Goal: Task Accomplishment & Management: Manage account settings

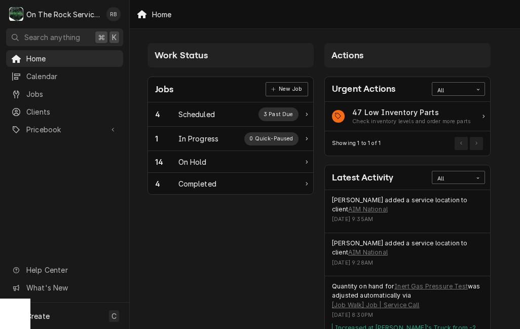
click at [220, 134] on div "1 In Progress 0 Quick-Paused" at bounding box center [226, 138] width 143 height 13
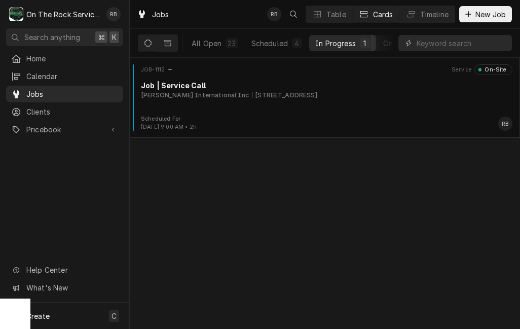
click at [317, 93] on div "[STREET_ADDRESS]" at bounding box center [284, 95] width 65 height 9
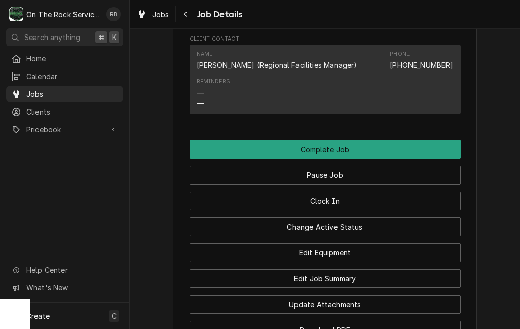
scroll to position [1015, 0]
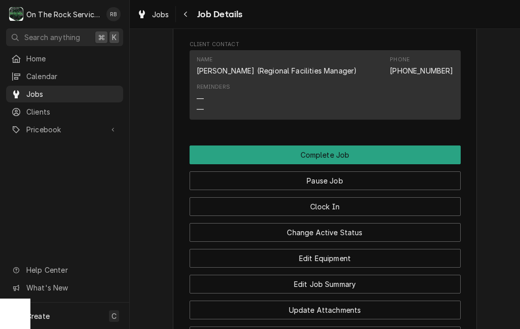
click at [357, 249] on button "Edit Equipment" at bounding box center [325, 258] width 271 height 19
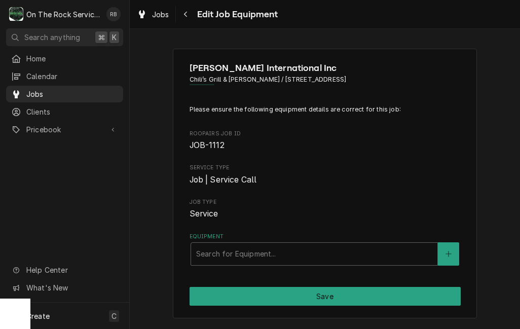
click at [470, 258] on div "Brinker International Inc Chili’s Grill & Bar - Greenwood / 501 By-pass 72 NW, …" at bounding box center [325, 184] width 304 height 270
click at [454, 249] on button "Equipment" at bounding box center [448, 253] width 21 height 23
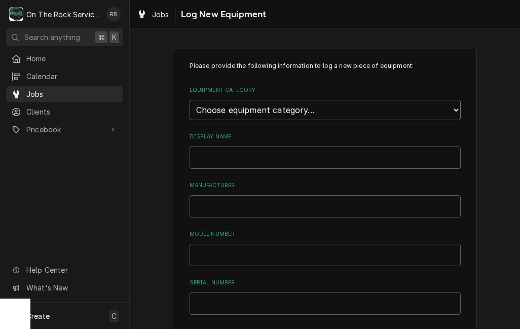
click at [436, 102] on select "Choose equipment category... Cooking Equipment Fryers Ice Machines Ovens and Ra…" at bounding box center [325, 110] width 271 height 20
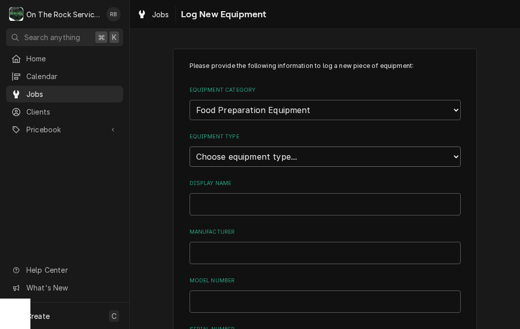
click at [451, 149] on select "Choose equipment type... Blender Commercial Can Openers Dicer, Cutter, and Chop…" at bounding box center [325, 156] width 271 height 20
click at [452, 104] on select "Choose equipment category... Cooking Equipment Fryers Ice Machines Ovens and Ra…" at bounding box center [325, 110] width 271 height 20
select select "8"
click at [454, 149] on select "Choose equipment type... Bar Refrigeration Blast Chiller Chef Base Freezer Chef…" at bounding box center [325, 156] width 271 height 20
select select "69"
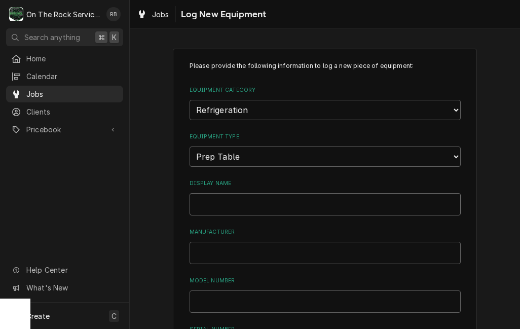
click at [210, 193] on input "Display Name" at bounding box center [325, 204] width 271 height 22
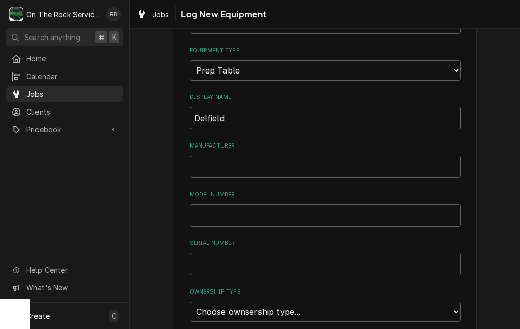
scroll to position [87, 0]
type input "Delfield"
click at [205, 155] on input "Manufacturer" at bounding box center [325, 166] width 271 height 22
type input "Delfield"
click at [242, 106] on input "Delfield" at bounding box center [325, 117] width 271 height 22
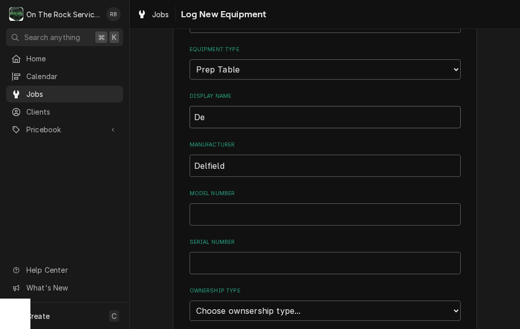
type input "D"
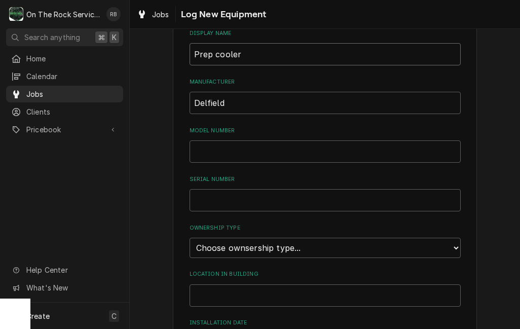
scroll to position [152, 0]
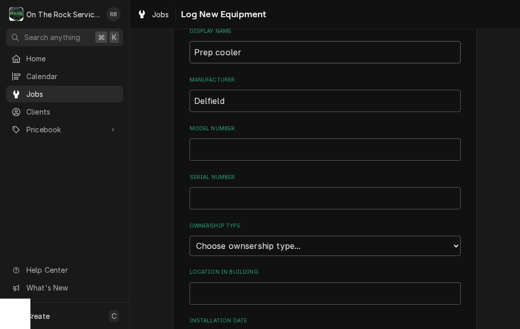
type input "Prep cooler"
click at [216, 138] on input "Model Number" at bounding box center [325, 149] width 271 height 22
type input "18MC27P-BI"
click at [213, 187] on input "Serial Number" at bounding box center [325, 198] width 271 height 22
type input "2106150001593"
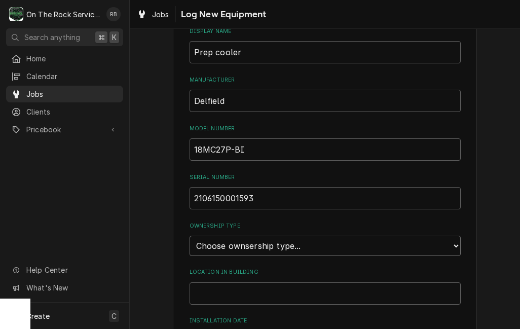
click at [455, 236] on select "Choose ownsership type... Unknown Owned Leased Rented" at bounding box center [325, 246] width 271 height 20
select select "0"
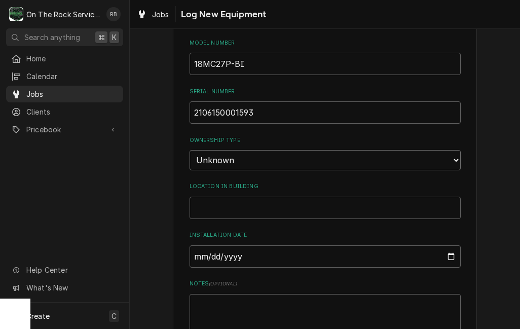
scroll to position [239, 0]
click at [227, 195] on input "Location in Building" at bounding box center [325, 206] width 271 height 22
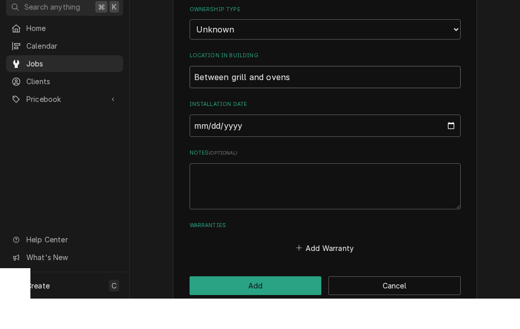
scroll to position [338, 0]
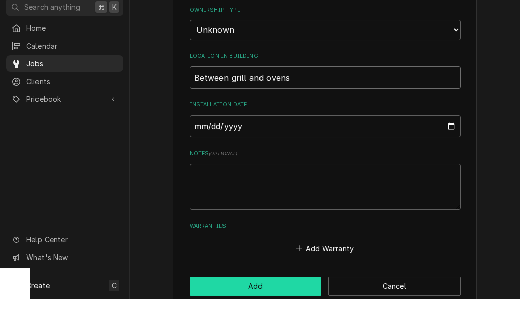
type input "Between grill and ovens"
click at [256, 307] on button "Add" at bounding box center [256, 316] width 132 height 19
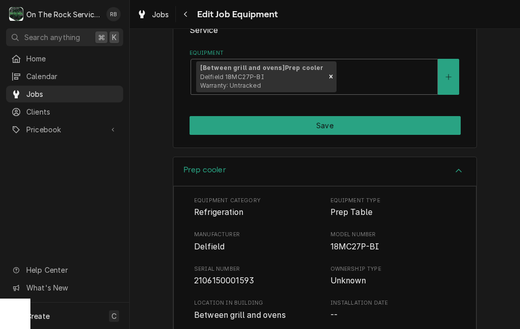
scroll to position [204, 0]
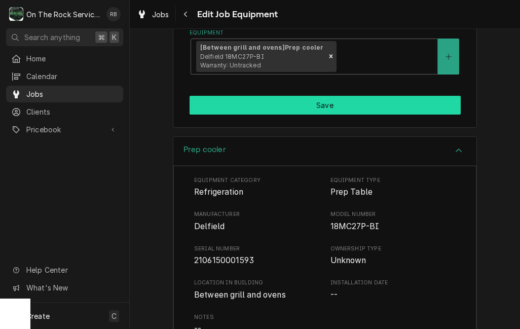
click at [394, 100] on button "Save" at bounding box center [325, 105] width 271 height 19
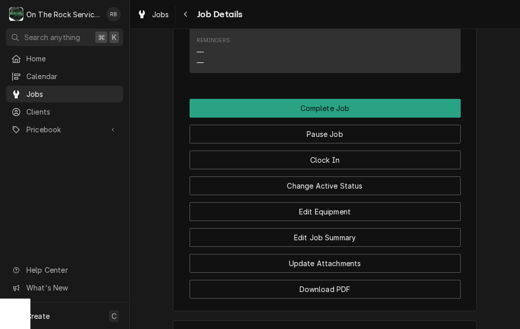
scroll to position [1062, 0]
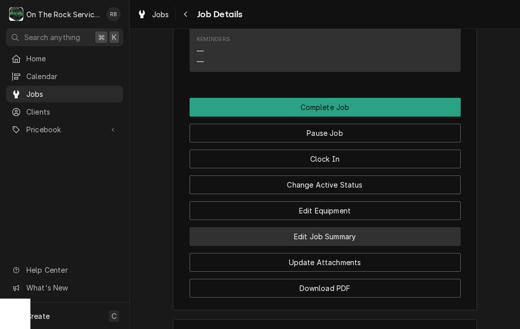
click at [388, 227] on button "Edit Job Summary" at bounding box center [325, 236] width 271 height 19
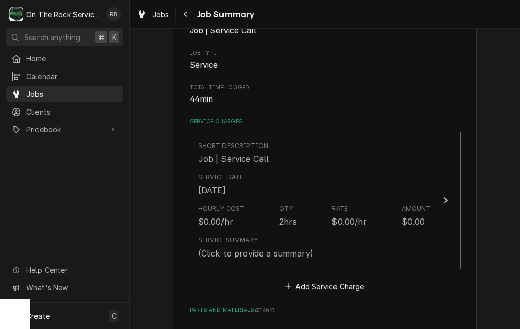
scroll to position [194, 0]
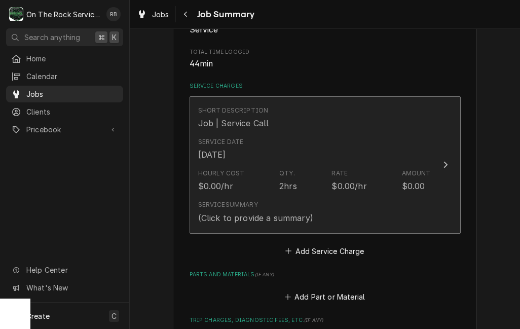
click at [432, 157] on button "Short Description Job | Service Call Service Date [DATE] Hourly Cost $0.00/hr Q…" at bounding box center [325, 164] width 271 height 137
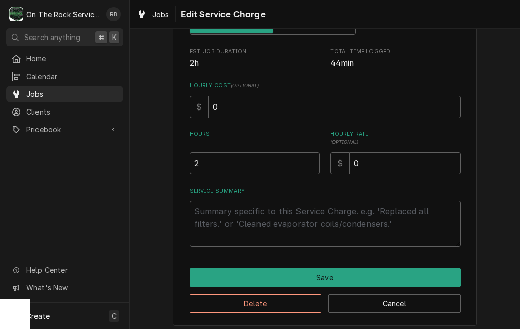
scroll to position [182, 0]
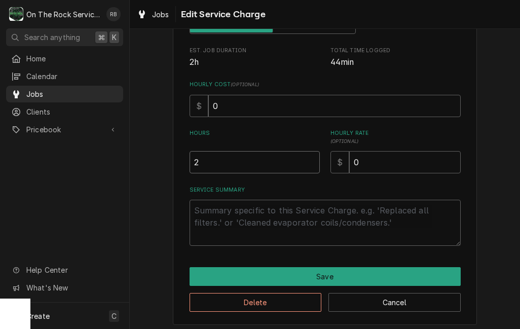
click at [217, 159] on input "2" at bounding box center [255, 162] width 130 height 22
type textarea "x"
type input "1"
click at [230, 209] on textarea "Service Summary" at bounding box center [325, 223] width 271 height 46
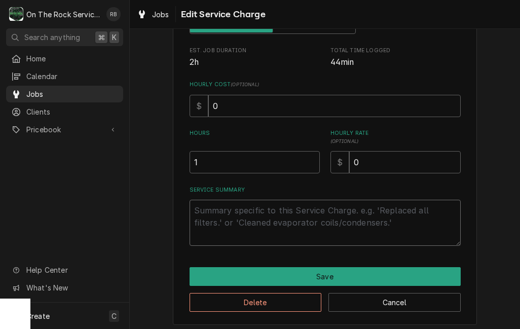
type textarea "x"
type textarea "9"
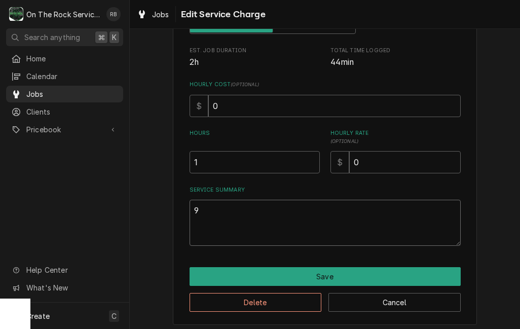
type textarea "x"
type textarea "9/"
type textarea "x"
type textarea "9/2"
type textarea "x"
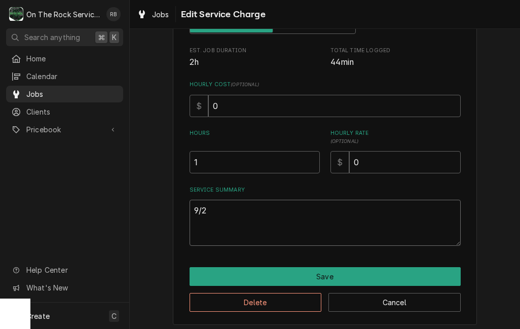
type textarea "9/29"
type textarea "x"
type textarea "9/29/"
type textarea "x"
type textarea "9/29/2"
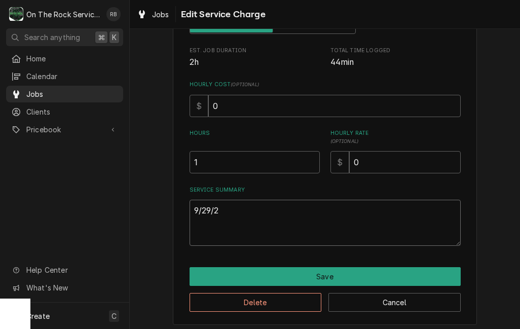
type textarea "x"
type textarea "9/29/20"
type textarea "x"
type textarea "9/29/202"
type textarea "x"
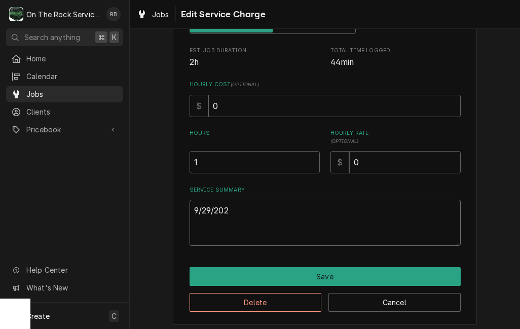
type textarea "9/29/2025"
type textarea "x"
type textarea "9/29/2025"
type textarea "x"
type textarea "9/29/2025 R"
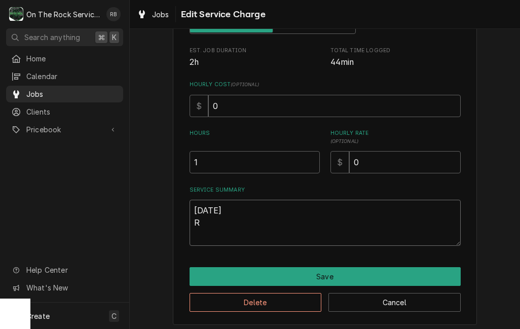
type textarea "x"
type textarea "9/29/2025 Ra"
type textarea "x"
type textarea "9/29/2025 Ray"
type textarea "x"
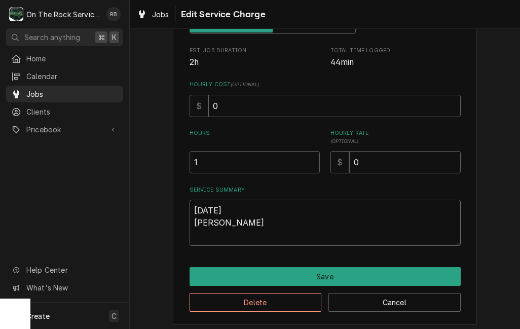
type textarea "9/29/2025 Ray"
type textarea "x"
type textarea "9/29/2025 Ray p"
type textarea "x"
type textarea "9/29/2025 Ray pro"
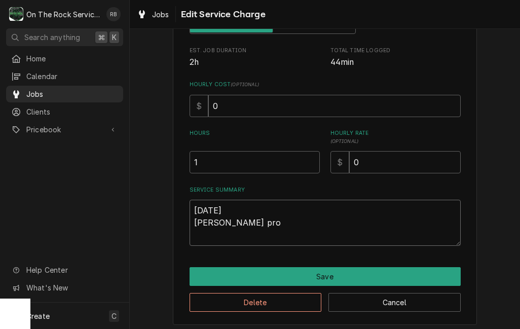
type textarea "x"
type textarea "9/29/2025 Ray prov"
type textarea "x"
type textarea "9/29/2025 Ray provi"
type textarea "x"
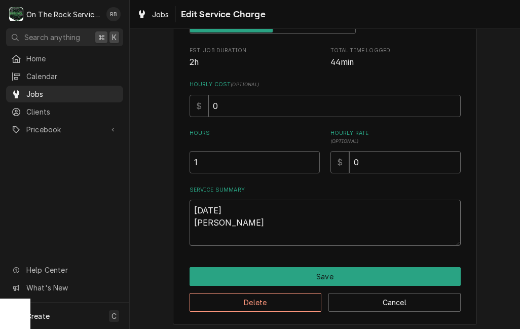
type textarea "9/29/2025 Ray provid"
type textarea "x"
type textarea "9/29/2025 Ray provide"
type textarea "x"
type textarea "9/29/2025 Ray provided"
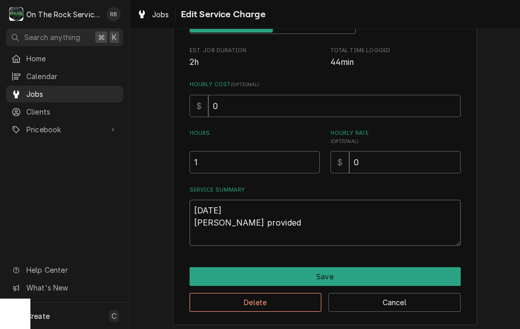
type textarea "x"
type textarea "9/29/2025 Ray provided"
type textarea "x"
type textarea "9/29/2025 Ray provided s"
type textarea "x"
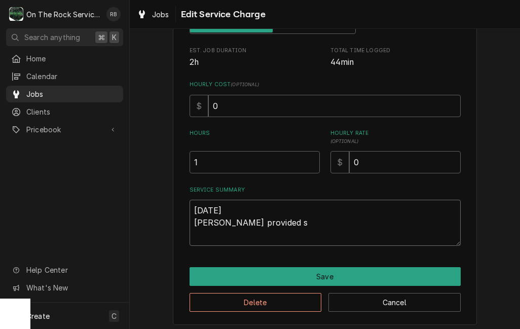
type textarea "9/29/2025 Ray provided se"
type textarea "x"
type textarea "9/29/2025 Ray provided serv"
type textarea "x"
type textarea "9/29/2025 Ray provided servi"
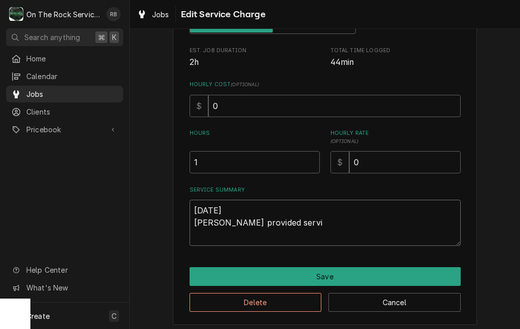
type textarea "x"
type textarea "9/29/2025 Ray provided servic"
type textarea "x"
type textarea "9/29/2025 Ray provided service"
type textarea "x"
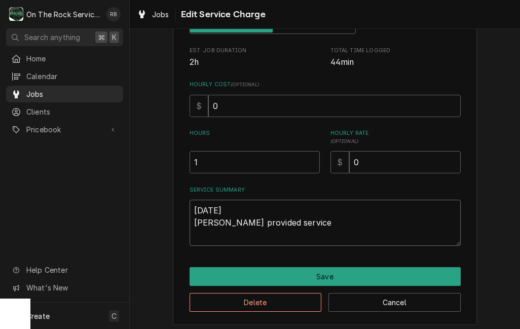
type textarea "9/29/2025 Ray provided service"
type textarea "x"
type textarea "9/29/2025 Ray provided service p"
type textarea "x"
type textarea "9/29/2025 Ray provided service pa"
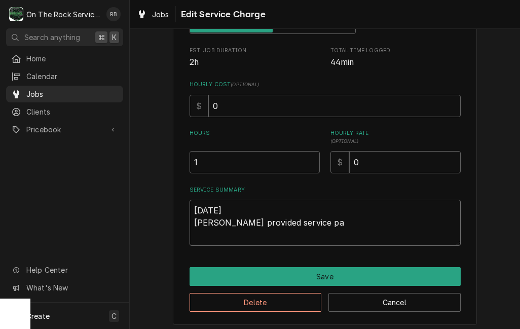
type textarea "x"
type textarea "9/29/2025 Ray provided service par"
type textarea "x"
type textarea "9/29/2025 Ray provided service part"
type textarea "x"
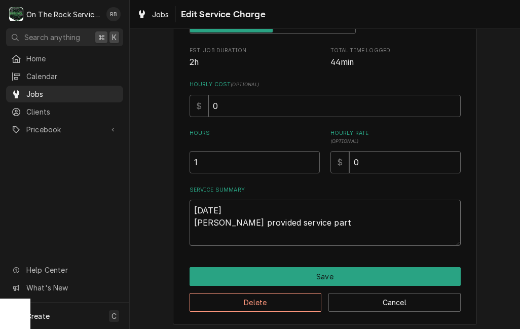
type textarea "9/29/2025 Ray provided service parts"
type textarea "x"
type textarea "9/29/2025 Ray provided service parts"
type textarea "x"
type textarea "9/29/2025 Ray provided service parts a"
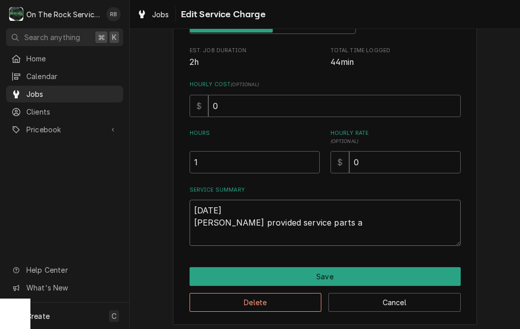
type textarea "x"
type textarea "9/29/2025 Ray provided service parts an"
type textarea "x"
type textarea "9/29/2025 Ray provided service parts and"
type textarea "x"
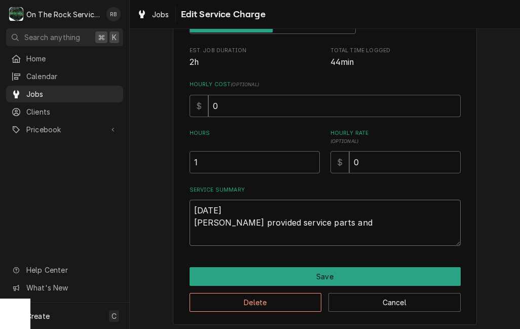
type textarea "9/29/2025 Ray provided service parts and"
type textarea "x"
type textarea "9/29/2025 Ray provided service parts and l"
type textarea "x"
type textarea "9/29/2025 Ray provided service parts and la"
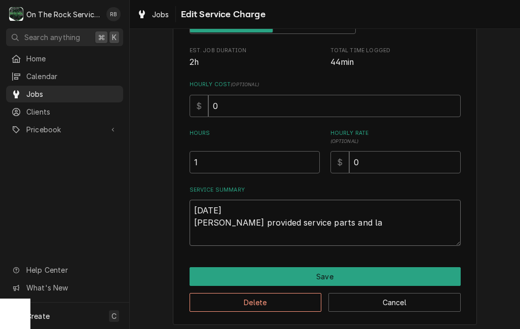
type textarea "x"
type textarea "9/29/2025 Ray provided service parts and lab"
type textarea "x"
type textarea "9/29/2025 Ray provided service parts and labo"
type textarea "x"
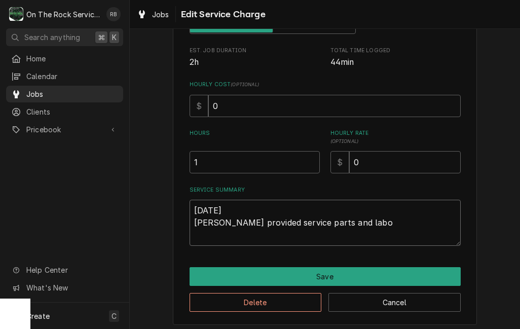
type textarea "9/29/2025 Ray provided service parts and labor"
type textarea "x"
type textarea "9/29/2025 Ray provided service parts and labor"
type textarea "x"
type textarea "9/29/2025 Ray provided service parts and labor t"
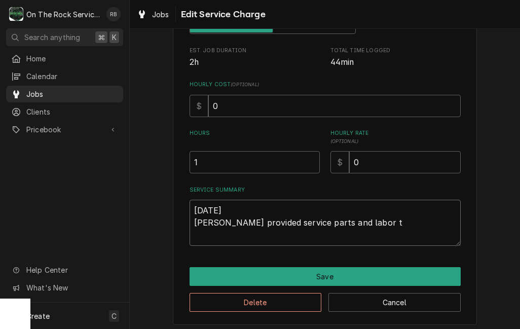
type textarea "x"
type textarea "9/29/2025 Ray provided service parts and labor to"
type textarea "x"
type textarea "9/29/2025 Ray provided service parts and labor to"
type textarea "x"
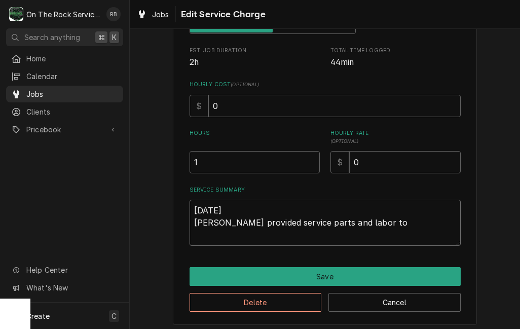
type textarea "9/29/2025 Ray provided service parts and labor to d"
type textarea "x"
type textarea "9/29/2025 Ray provided service parts and labor to di"
type textarea "x"
type textarea "9/29/2025 Ray provided service parts and labor to dia"
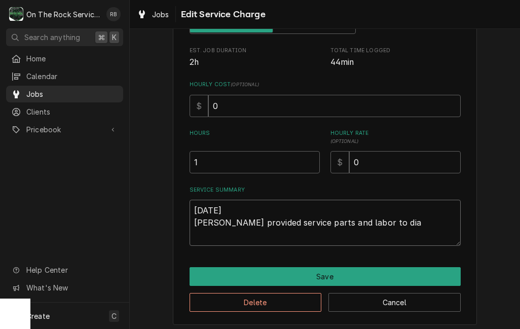
type textarea "x"
type textarea "9/29/2025 Ray provided service parts and labor to diag"
type textarea "x"
type textarea "9/29/2025 Ray provided service parts and labor to diagnose"
type textarea "x"
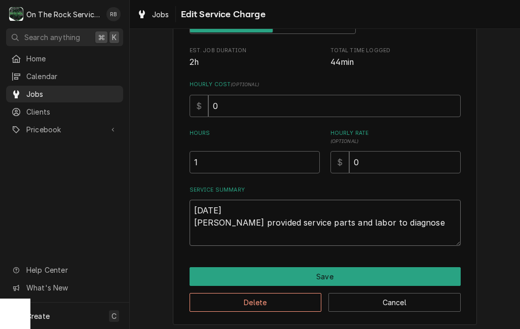
type textarea "9/29/2025 Ray provided service parts and labor to diagnose"
type textarea "x"
type textarea "9/29/2025 Ray provided service parts and labor to diagnose t"
type textarea "x"
type textarea "9/29/2025 Ray provided service parts and labor to diagnose th"
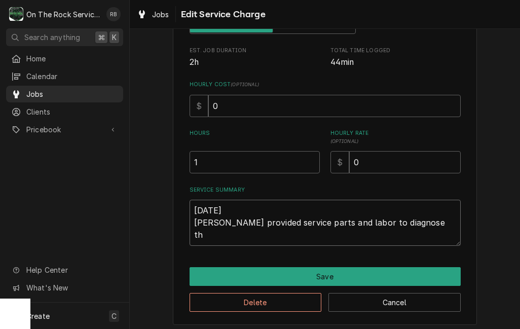
type textarea "x"
type textarea "9/29/2025 Ray provided service parts and labor to diagnose the"
type textarea "x"
type textarea "9/29/2025 Ray provided service parts and labor to diagnose the"
type textarea "x"
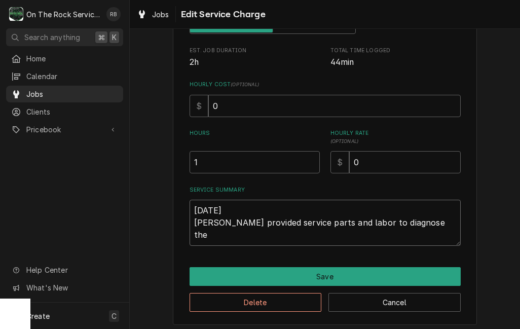
type textarea "9/29/2025 Ray provided service parts and labor to diagnose the p"
type textarea "x"
type textarea "9/29/2025 Ray provided service parts and labor to diagnose the pr"
type textarea "x"
type textarea "9/29/2025 Ray provided service parts and labor to diagnose the pre"
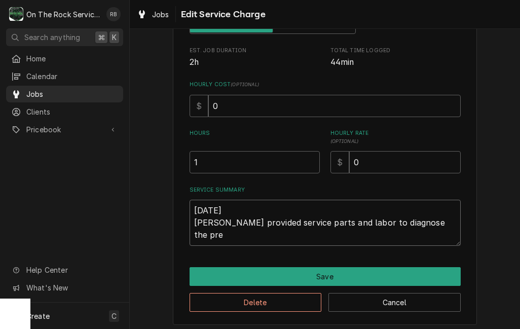
type textarea "x"
type textarea "9/29/2025 Ray provided service parts and labor to diagnose the prep"
type textarea "x"
type textarea "9/29/2025 Ray provided service parts and labor to diagnose the prep"
type textarea "x"
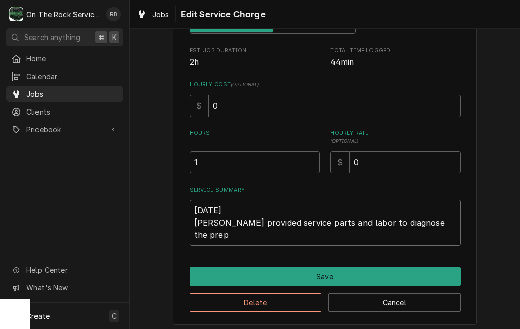
type textarea "9/29/2025 Ray provided service parts and labor to diagnose the prep c"
type textarea "x"
type textarea "9/29/2025 Ray provided service parts and labor to diagnose the prep co"
type textarea "x"
type textarea "9/29/2025 Ray provided service parts and labor to diagnose the prep coo"
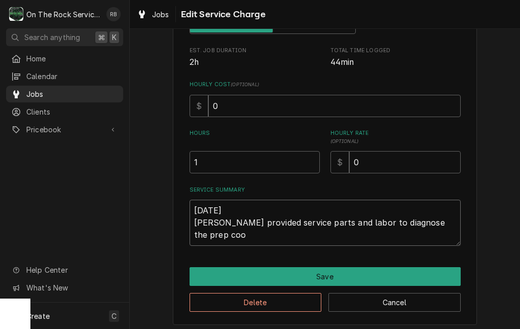
type textarea "x"
type textarea "9/29/2025 Ray provided service parts and labor to diagnose the prep cool"
type textarea "x"
type textarea "9/29/2025 Ray provided service parts and labor to diagnose the prep coole"
type textarea "x"
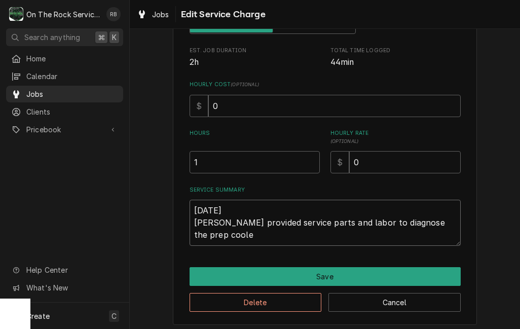
type textarea "9/29/2025 Ray provided service parts and labor to diagnose the prep cooler"
type textarea "x"
type textarea "9/29/2025 Ray provided service parts and labor to diagnose the prep cooler."
type textarea "x"
type textarea "9/29/2025 Ray provided service parts and labor to diagnose the prep cooler."
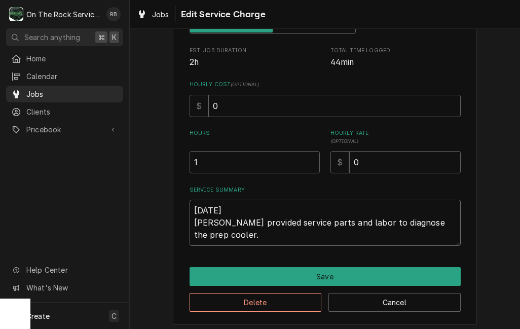
type textarea "x"
type textarea "9/29/2025 Ray provided service parts and labor to diagnose the prep cooler. T"
type textarea "x"
type textarea "9/29/2025 Ray provided service parts and labor to diagnose the prep cooler. Te"
type textarea "x"
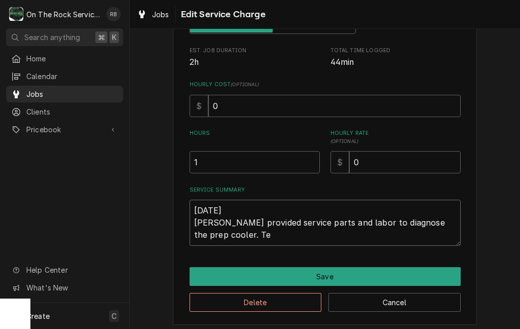
type textarea "9/29/2025 Ray provided service parts and labor to diagnose the prep cooler. Tec"
type textarea "x"
type textarea "9/29/2025 Ray provided service parts and labor to diagnose the prep cooler. Tech"
type textarea "x"
type textarea "9/29/2025 Ray provided service parts and labor to diagnose the prep cooler. Tech"
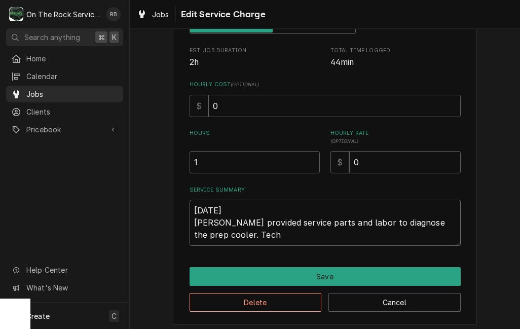
type textarea "x"
type textarea "9/29/2025 Ray provided service parts and labor to diagnose the prep cooler. Tec…"
type textarea "x"
type textarea "9/29/2025 Ray provided service parts and labor to diagnose the prep cooler. Tec…"
type textarea "x"
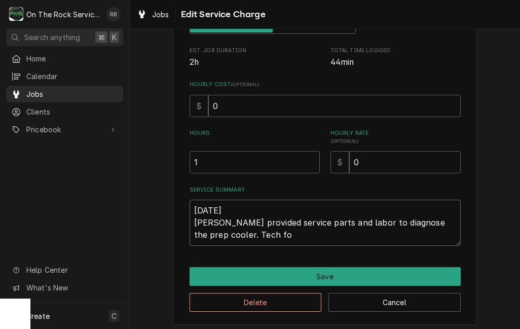
type textarea "9/29/2025 Ray provided service parts and labor to diagnose the prep cooler. Tec…"
type textarea "x"
type textarea "9/29/2025 Ray provided service parts and labor to diagnose the prep cooler. Tec…"
type textarea "x"
type textarea "9/29/2025 Ray provided service parts and labor to diagnose the prep cooler. Tec…"
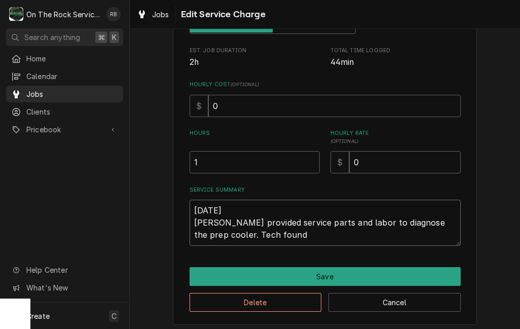
type textarea "x"
type textarea "9/29/2025 Ray provided service parts and labor to diagnose the prep cooler. Tec…"
type textarea "x"
type textarea "9/29/2025 Ray provided service parts and labor to diagnose the prep cooler. Tec…"
type textarea "x"
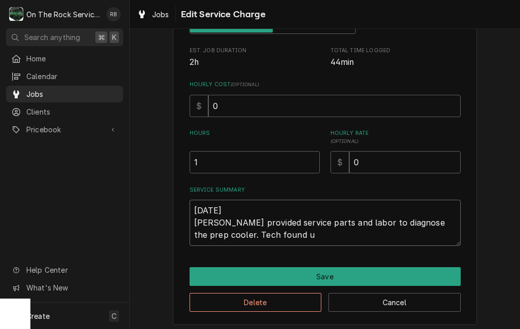
type textarea "9/29/2025 Ray provided service parts and labor to diagnose the prep cooler. Tec…"
type textarea "x"
type textarea "9/29/2025 Ray provided service parts and labor to diagnose the prep cooler. Tec…"
type textarea "x"
type textarea "9/29/2025 Ray provided service parts and labor to diagnose the prep cooler. Tec…"
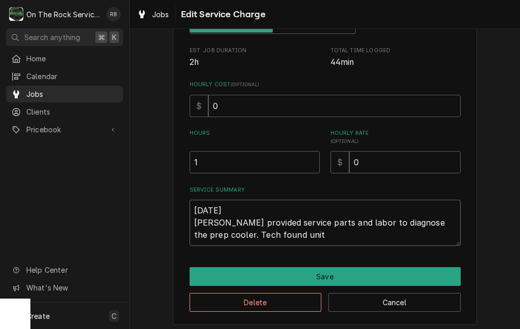
type textarea "x"
type textarea "9/29/2025 Ray provided service parts and labor to diagnose the prep cooler. Tec…"
type textarea "x"
type textarea "9/29/2025 Ray provided service parts and labor to diagnose the prep cooler. Tec…"
type textarea "x"
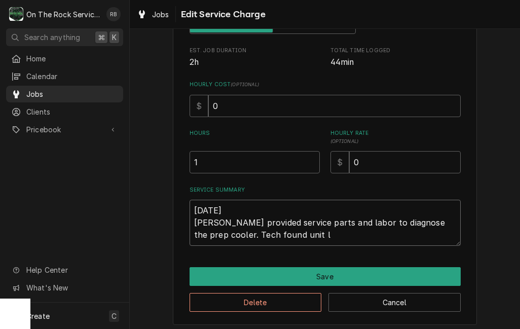
type textarea "9/29/2025 Ray provided service parts and labor to diagnose the prep cooler. Tec…"
type textarea "x"
type textarea "9/29/2025 Ray provided service parts and labor to diagnose the prep cooler. Tec…"
type textarea "x"
type textarea "9/29/2025 Ray provided service parts and labor to diagnose the prep cooler. Tec…"
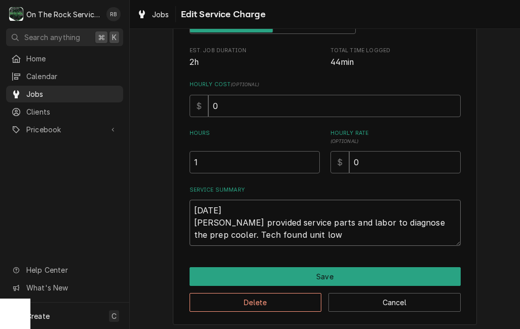
type textarea "x"
type textarea "9/29/2025 Ray provided service parts and labor to diagnose the prep cooler. Tec…"
type textarea "x"
type textarea "9/29/2025 Ray provided service parts and labor to diagnose the prep cooler. Tec…"
type textarea "x"
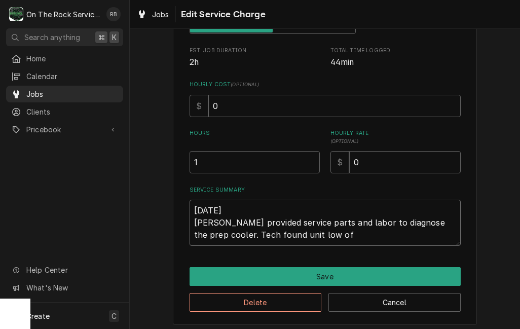
type textarea "9/29/2025 Ray provided service parts and labor to diagnose the prep cooler. Tec…"
type textarea "x"
type textarea "9/29/2025 Ray provided service parts and labor to diagnose the prep cooler. Tec…"
type textarea "x"
type textarea "9/29/2025 Ray provided service parts and labor to diagnose the prep cooler. Tec…"
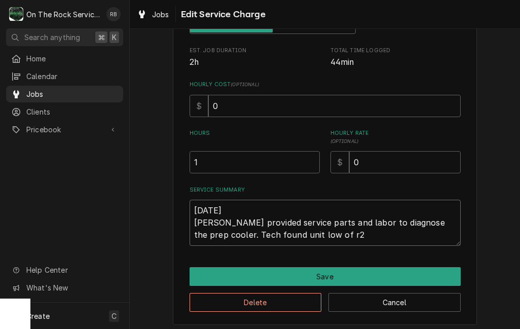
type textarea "x"
type textarea "9/29/2025 Ray provided service parts and labor to diagnose the prep cooler. Tec…"
type textarea "x"
type textarea "9/29/2025 Ray provided service parts and labor to diagnose the prep cooler. Tec…"
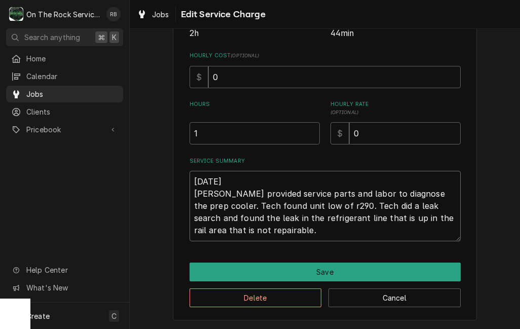
scroll to position [211, 0]
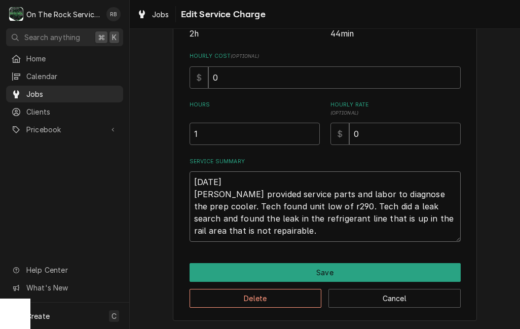
click at [251, 227] on textarea "9/29/2025 Ray provided service parts and labor to diagnose the prep cooler. Tec…" at bounding box center [325, 206] width 271 height 70
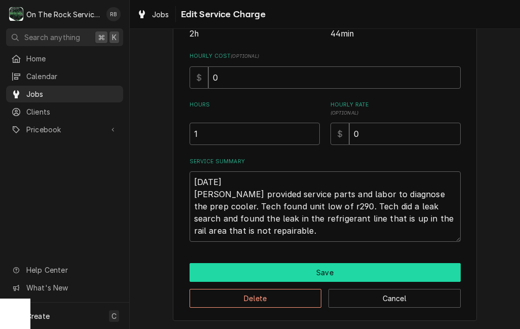
click at [366, 265] on button "Save" at bounding box center [325, 272] width 271 height 19
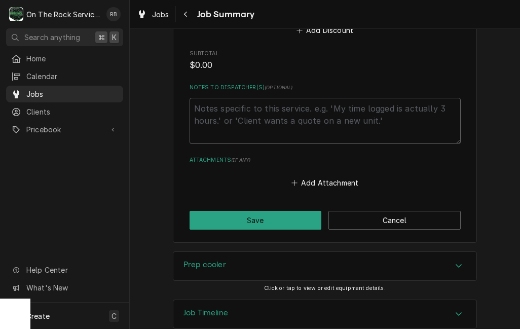
scroll to position [612, 0]
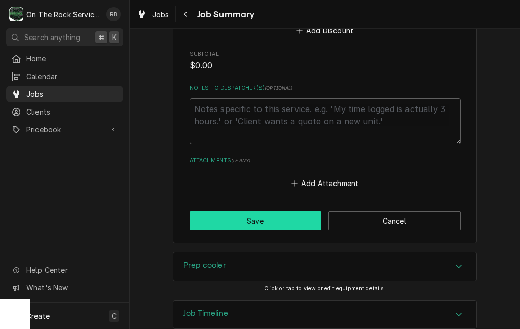
click at [259, 211] on button "Save" at bounding box center [256, 220] width 132 height 19
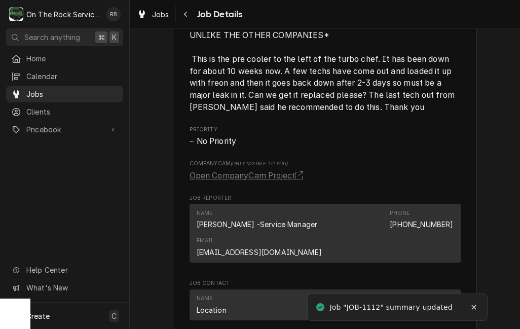
scroll to position [754, 0]
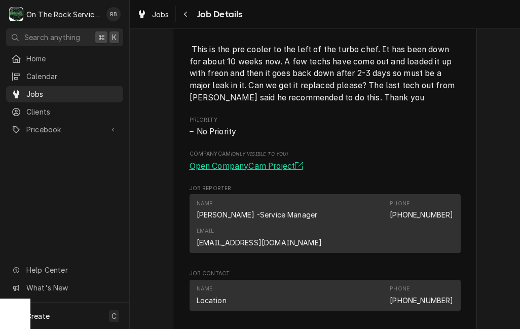
click at [273, 167] on link "Open CompanyCam Project" at bounding box center [249, 166] width 118 height 12
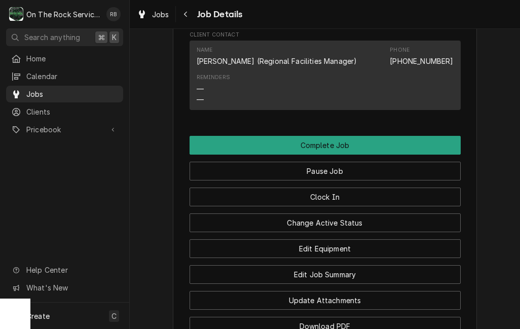
scroll to position [1142, 0]
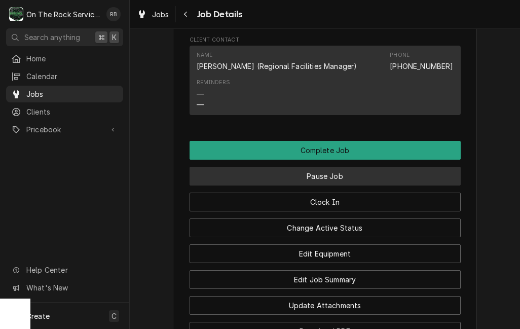
click at [349, 167] on button "Pause Job" at bounding box center [325, 176] width 271 height 19
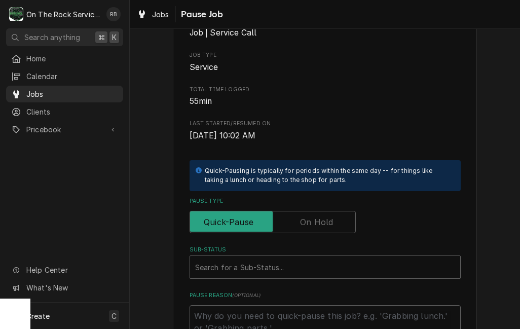
scroll to position [191, 0]
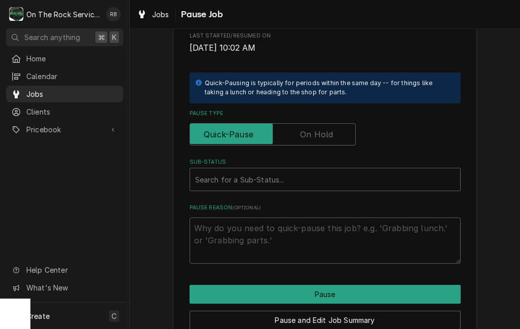
click at [338, 127] on input "Pause Type" at bounding box center [272, 134] width 157 height 22
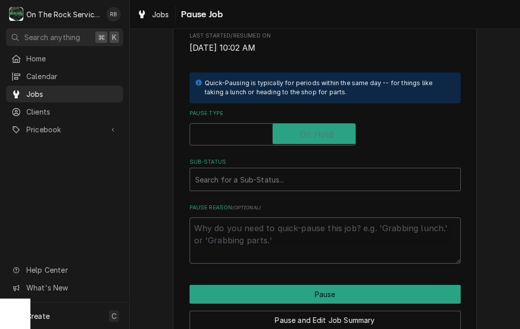
checkbox input "true"
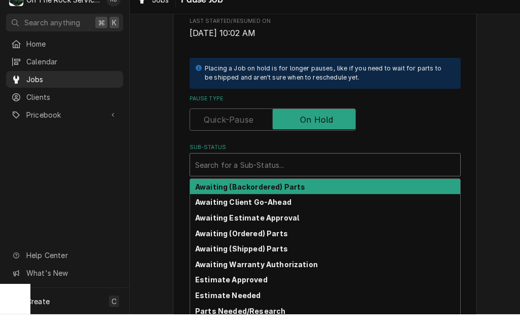
click at [278, 212] on strong "Awaiting Client Go-Ahead" at bounding box center [243, 216] width 96 height 9
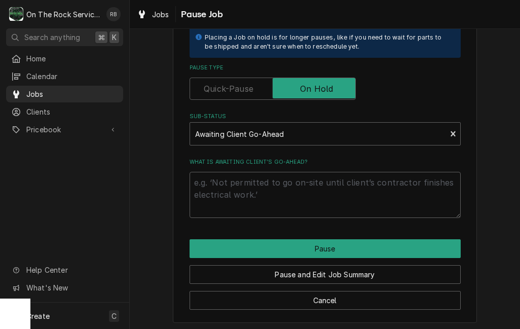
scroll to position [236, 0]
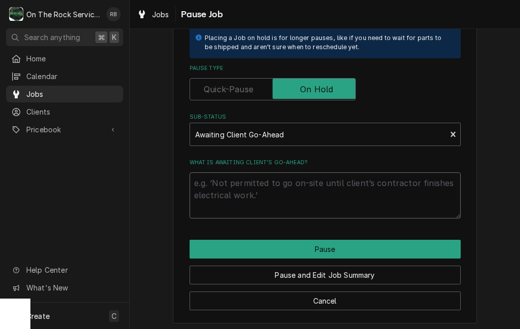
click at [229, 179] on textarea "What is awaiting client’s go-ahead?" at bounding box center [325, 195] width 271 height 46
type textarea "x"
type textarea "N"
type textarea "x"
type textarea "Ne"
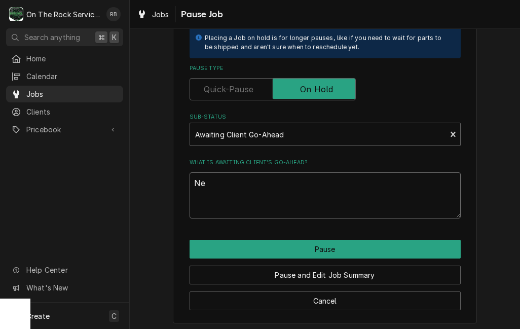
type textarea "x"
type textarea "Nee"
type textarea "x"
type textarea "Need"
type textarea "x"
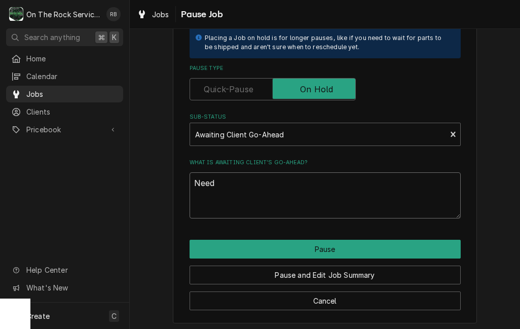
type textarea "Need"
type textarea "x"
type textarea "Need t"
type textarea "x"
type textarea "Need to"
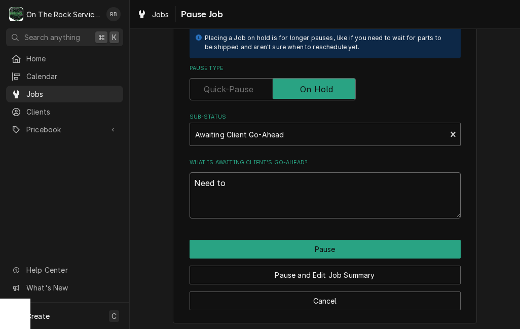
type textarea "x"
type textarea "Need to"
type textarea "x"
type textarea "Need to s"
type textarea "x"
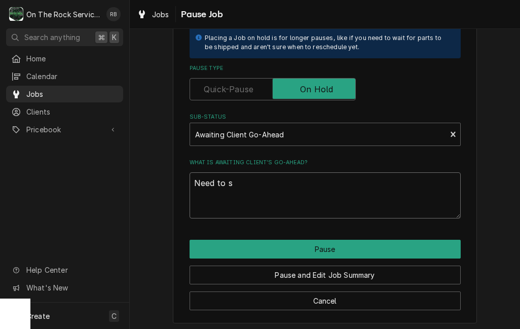
type textarea "Need to se"
type textarea "x"
type textarea "Need to see"
type textarea "x"
type textarea "Need to see"
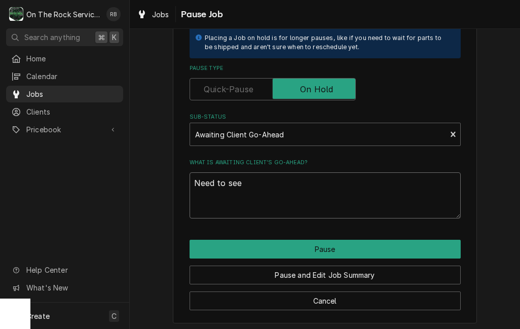
type textarea "x"
type textarea "Need to see w"
type textarea "x"
type textarea "Need to see wh"
type textarea "x"
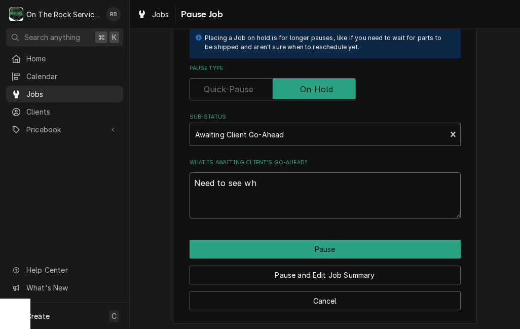
type textarea "Need to see wha"
type textarea "x"
type textarea "Need to see what"
type textarea "x"
type textarea "Need to see what"
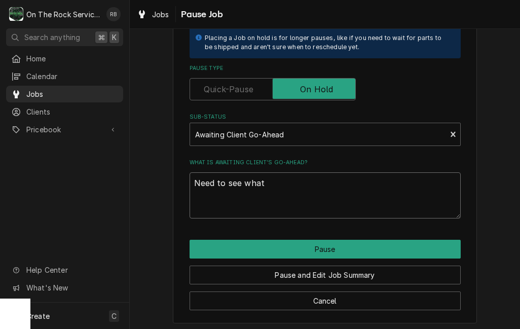
type textarea "x"
type textarea "Need to see what c"
type textarea "x"
type textarea "Need to see what cl"
type textarea "x"
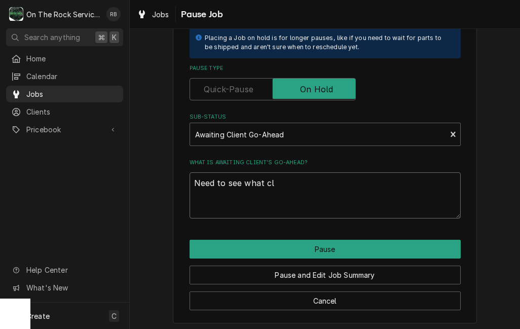
type textarea "Need to see what cli"
type textarea "x"
type textarea "Need to see what clin"
type textarea "x"
type textarea "Need to see what cli"
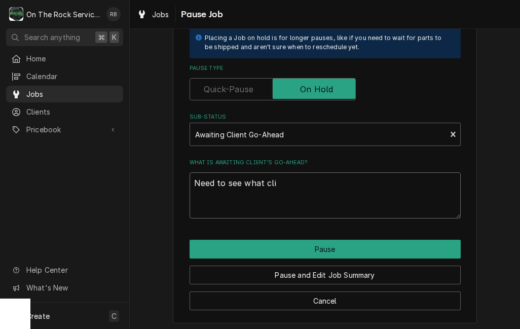
type textarea "x"
type textarea "Need to see what clie"
type textarea "x"
type textarea "Need to see what clien"
type textarea "x"
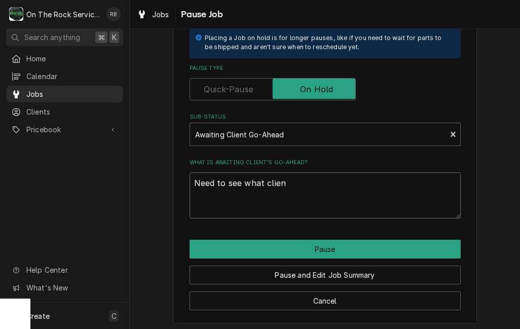
type textarea "Need to see what client"
type textarea "x"
type textarea "Need to see what client"
type textarea "x"
type textarea "Need to see what client w"
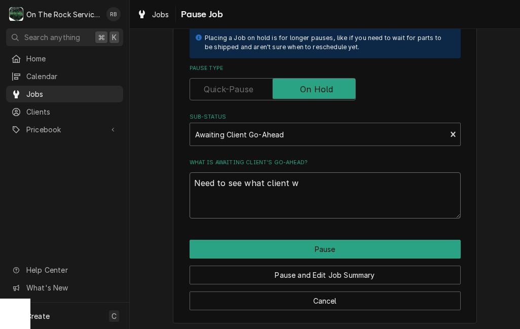
type textarea "x"
type textarea "Need to see what client wa"
type textarea "x"
type textarea "Need to see what client wan"
type textarea "x"
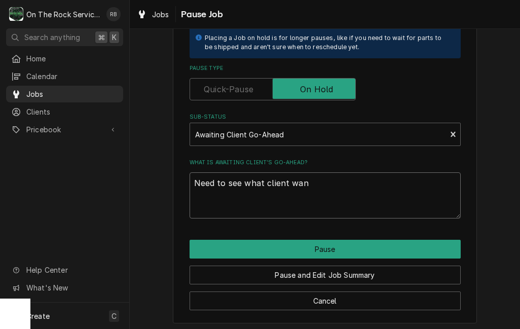
type textarea "Need to see what client want"
type textarea "x"
type textarea "Need to see what client wants"
type textarea "x"
type textarea "Need to see what client wants"
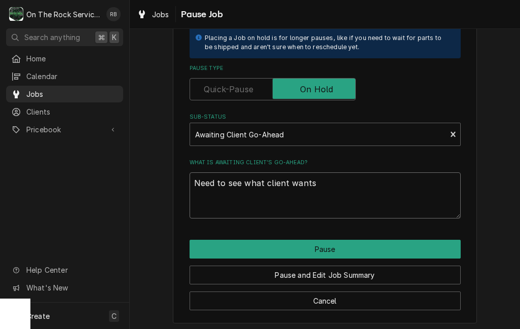
type textarea "x"
type textarea "Need to see what client wants t"
type textarea "x"
type textarea "Need to see what client wants to"
type textarea "x"
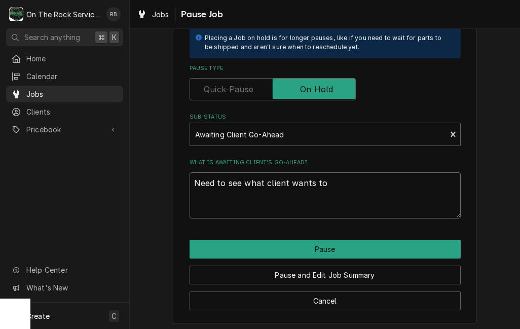
type textarea "Need to see what client wants to"
type textarea "x"
type textarea "Need to see what client wants to d"
type textarea "x"
type textarea "Need to see what client wants to do"
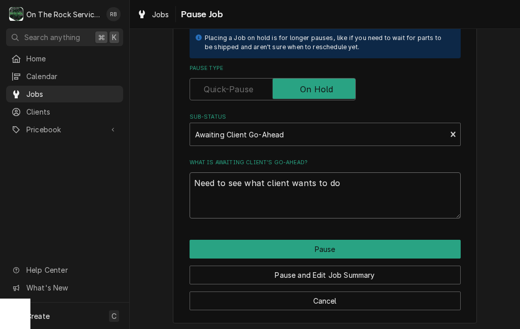
type textarea "x"
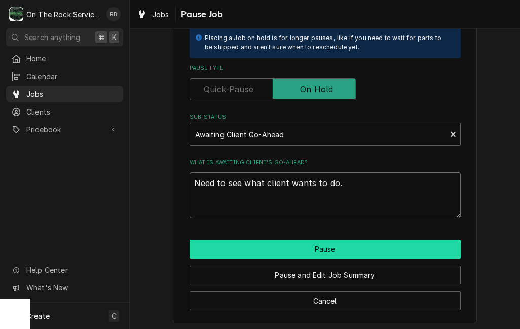
type textarea "Need to see what client wants to do."
click at [413, 243] on button "Pause" at bounding box center [325, 249] width 271 height 19
type textarea "x"
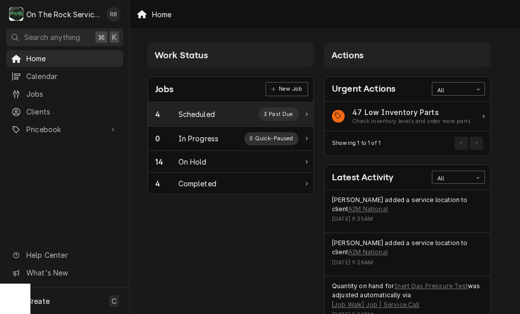
click at [188, 110] on div "Scheduled" at bounding box center [196, 114] width 36 height 11
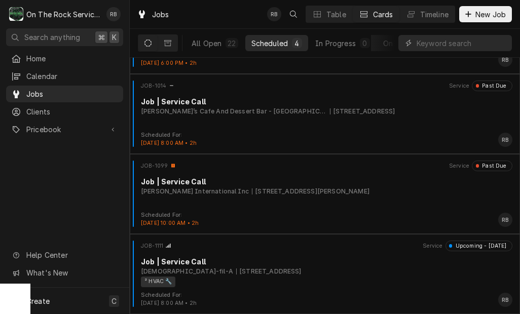
scroll to position [64, 0]
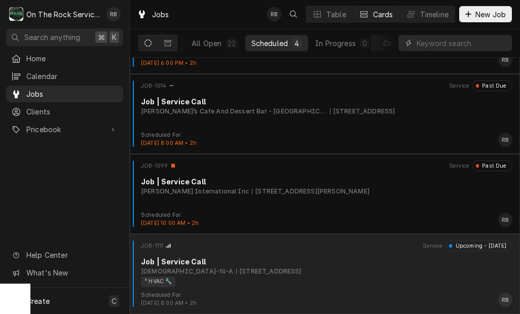
click at [334, 260] on div "Job | Service Call" at bounding box center [326, 261] width 371 height 11
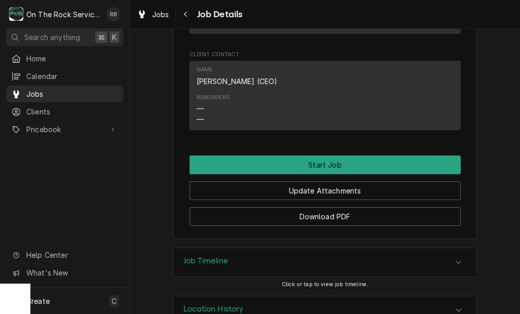
scroll to position [818, 0]
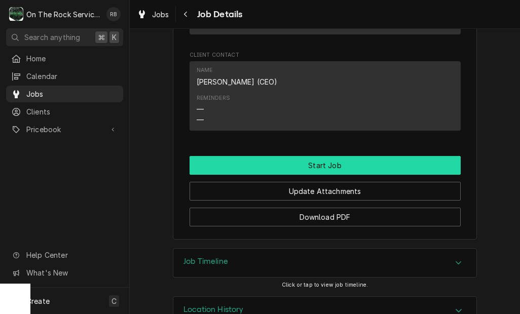
click at [380, 156] on button "Start Job" at bounding box center [325, 165] width 271 height 19
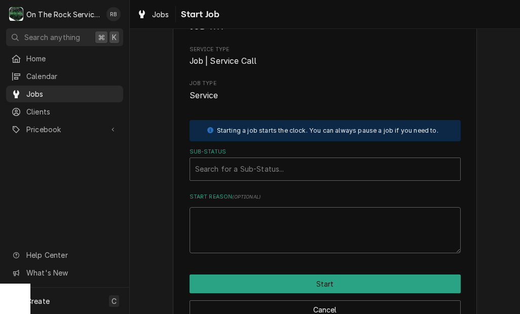
scroll to position [79, 0]
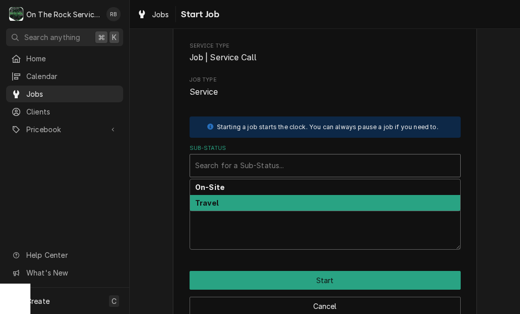
click at [215, 201] on strong "Travel" at bounding box center [206, 203] width 23 height 9
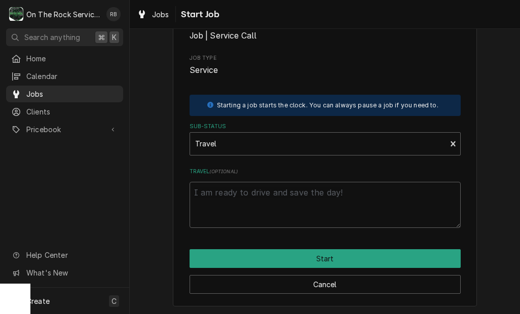
scroll to position [100, 0]
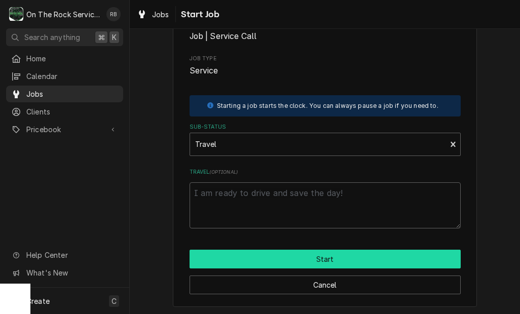
click at [333, 255] on button "Start" at bounding box center [325, 259] width 271 height 19
type textarea "x"
